Goal: Complete application form

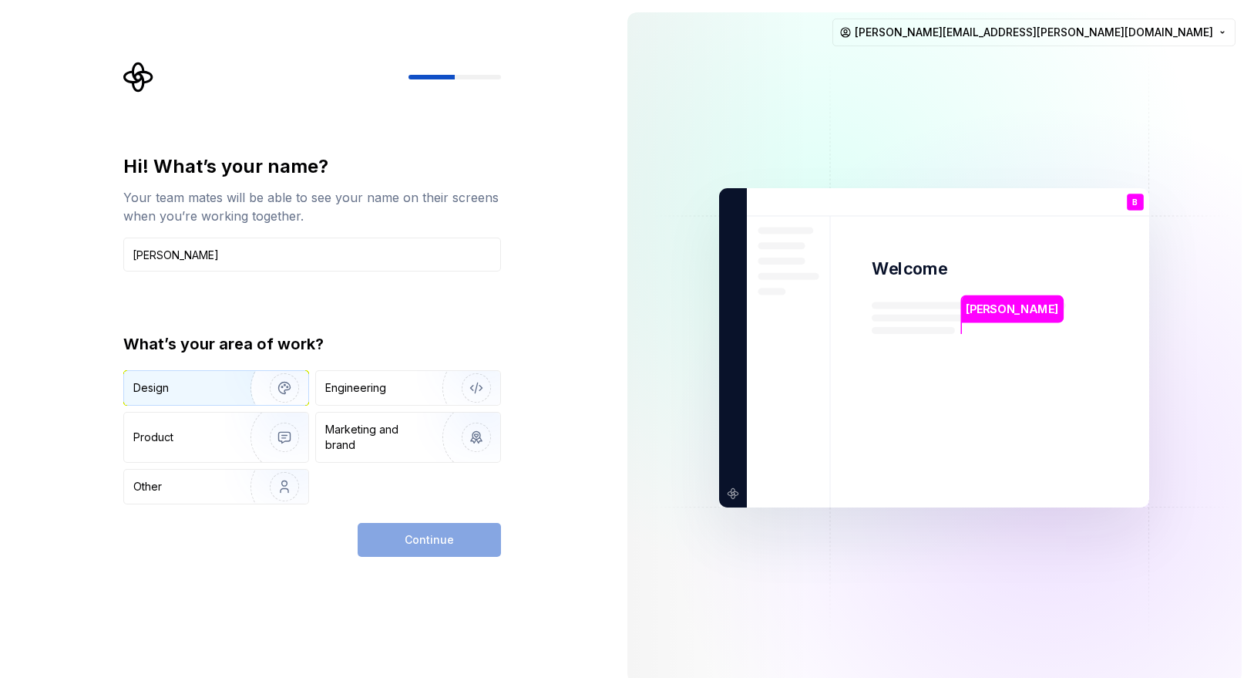
type input "[PERSON_NAME]"
click at [254, 383] on img "button" at bounding box center [274, 387] width 99 height 103
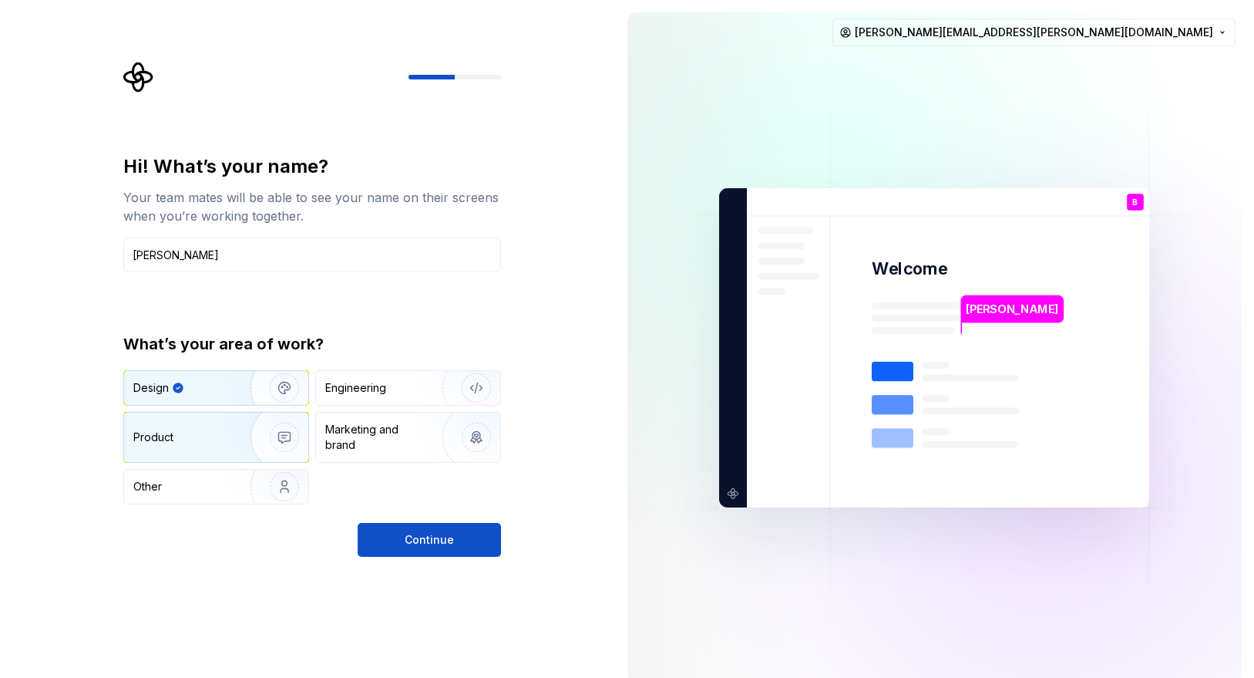
click at [235, 432] on img "button" at bounding box center [274, 436] width 99 height 103
click at [235, 394] on img "button" at bounding box center [274, 387] width 99 height 103
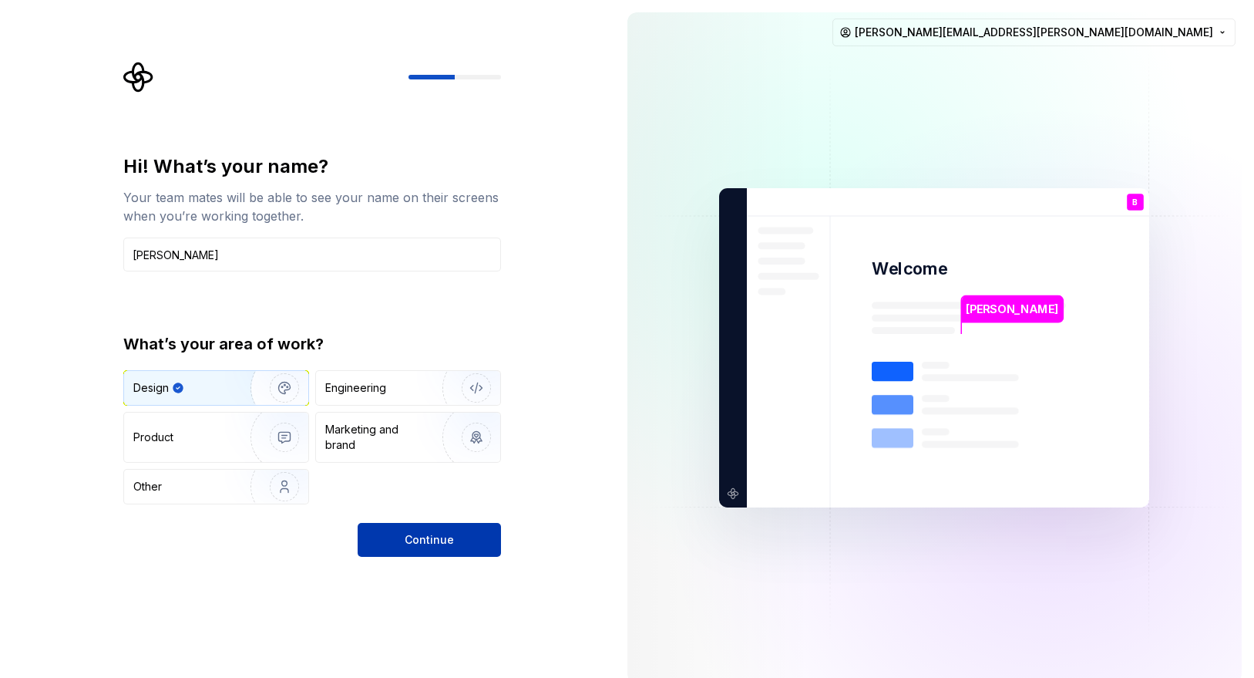
click at [406, 545] on span "Continue" at bounding box center [429, 539] width 49 height 15
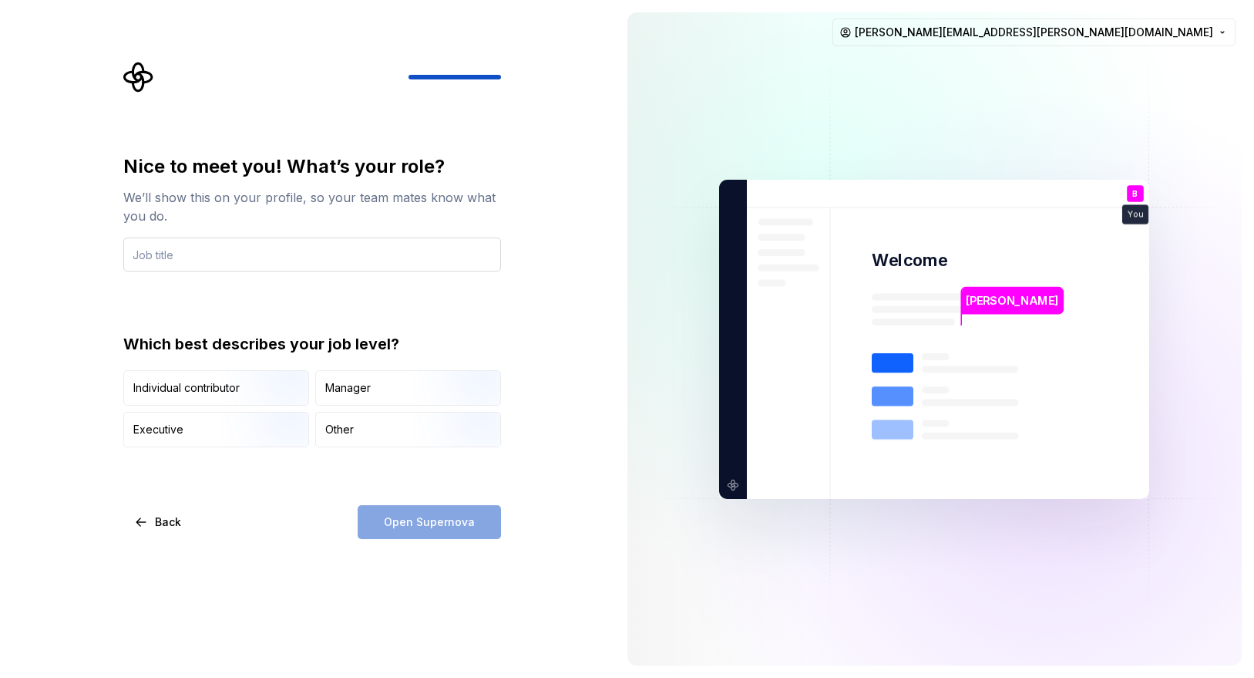
click at [350, 254] on input "text" at bounding box center [312, 254] width 378 height 34
type input "Product Design"
click at [355, 431] on div "Other" at bounding box center [408, 429] width 184 height 34
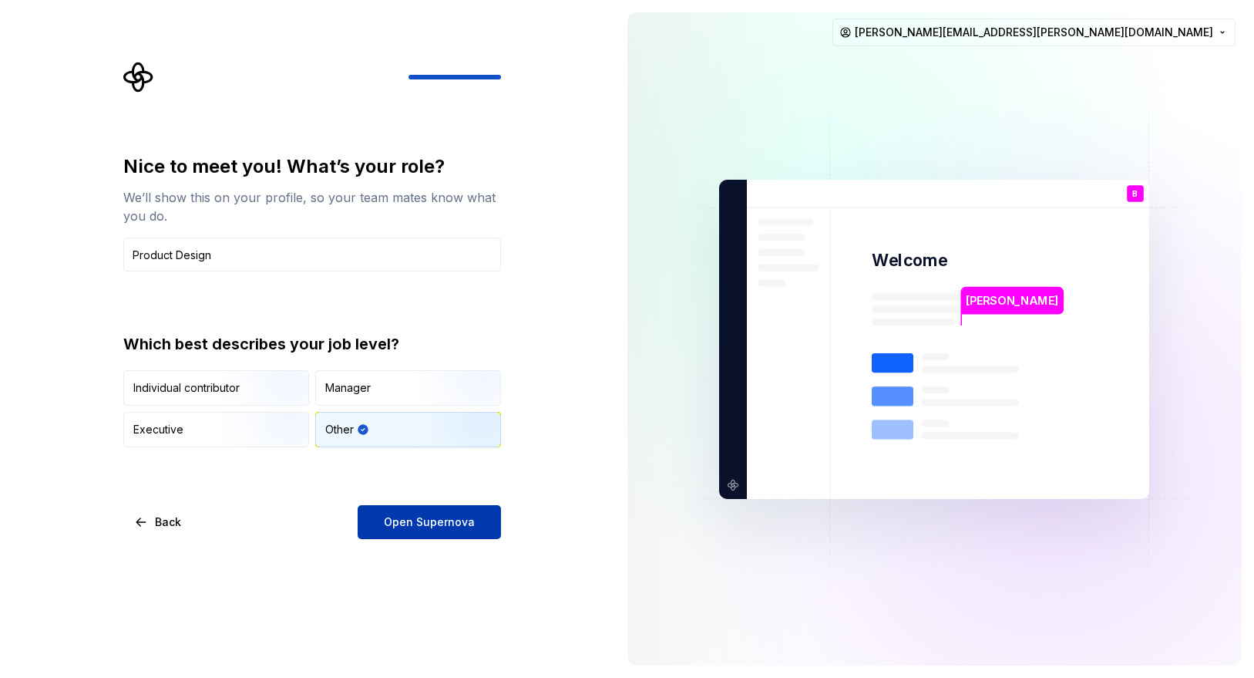
click at [424, 524] on span "Open Supernova" at bounding box center [429, 521] width 91 height 15
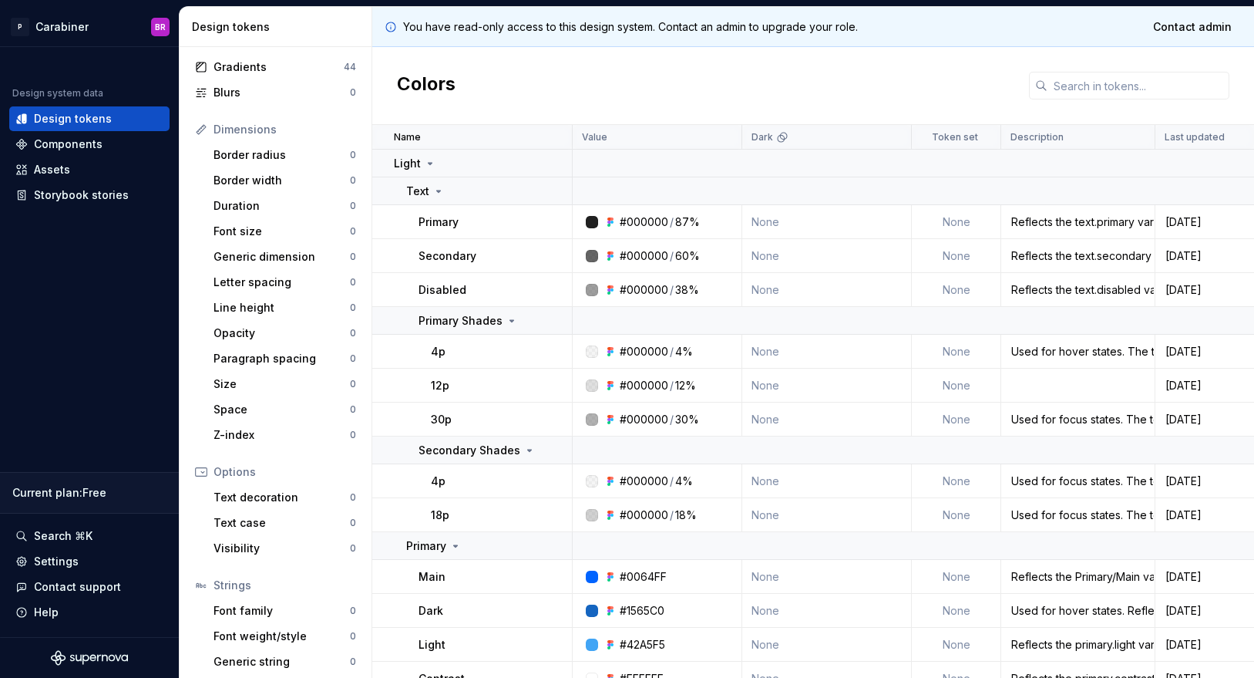
scroll to position [167, 0]
